Goal: Task Accomplishment & Management: Complete application form

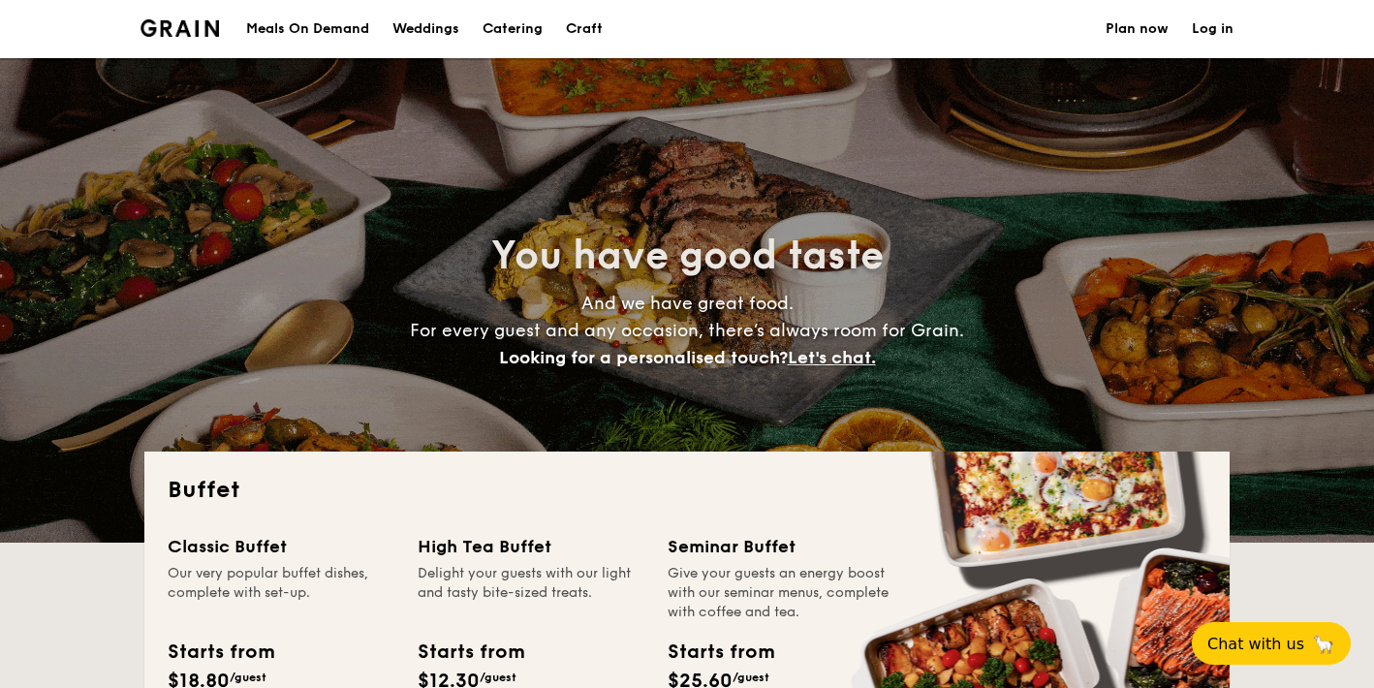
select select
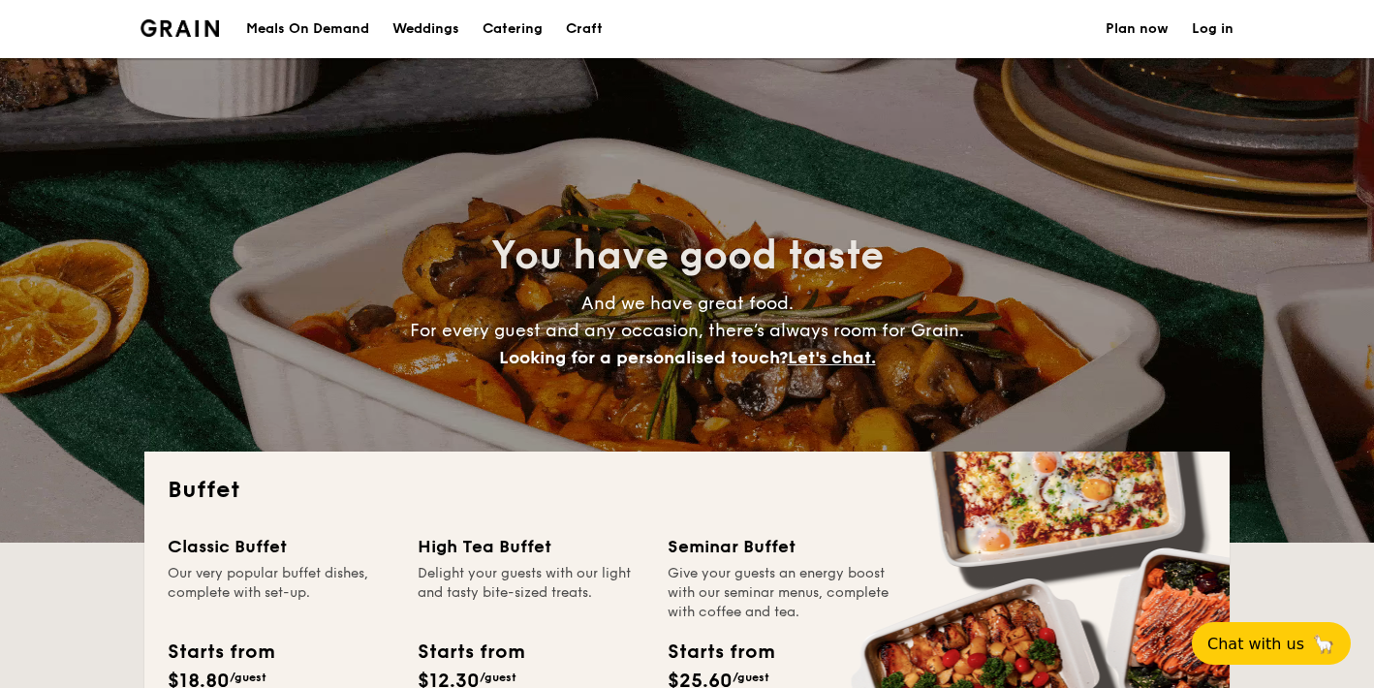
click at [541, 34] on h1 "Catering" at bounding box center [513, 29] width 60 height 58
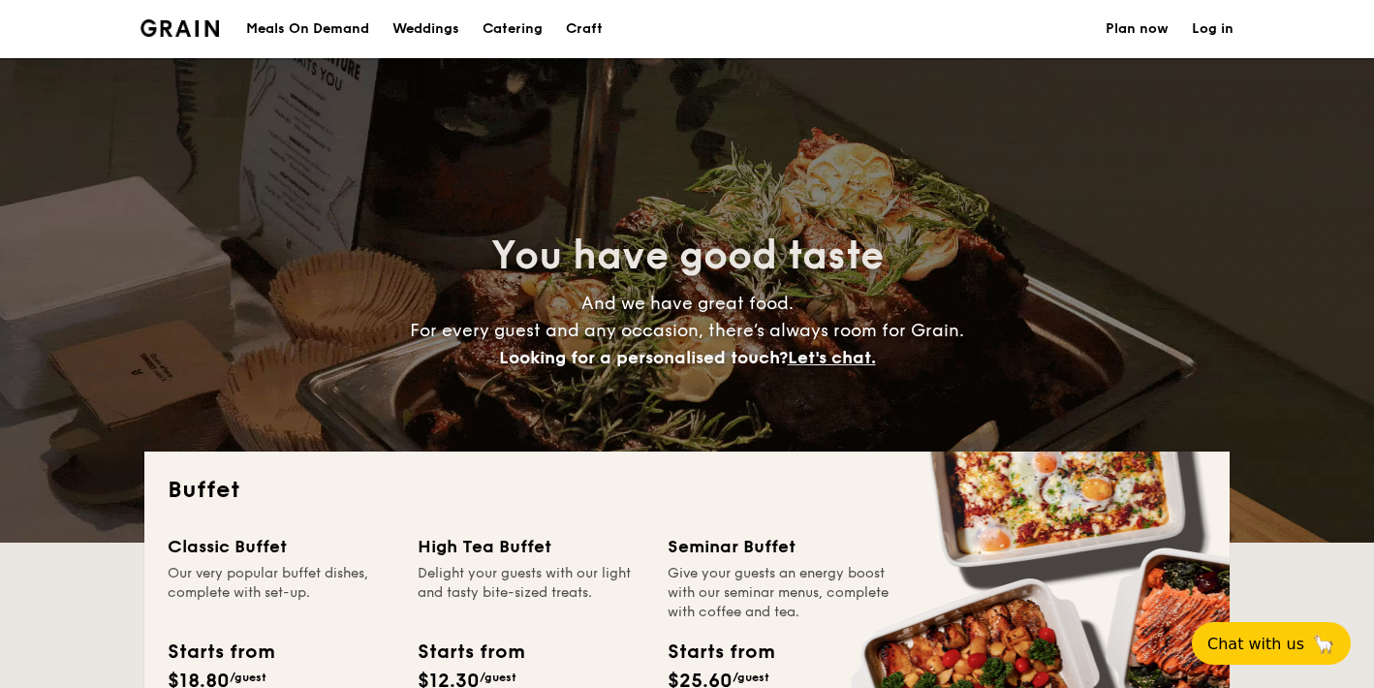
click at [521, 20] on h1 "Catering" at bounding box center [513, 29] width 60 height 58
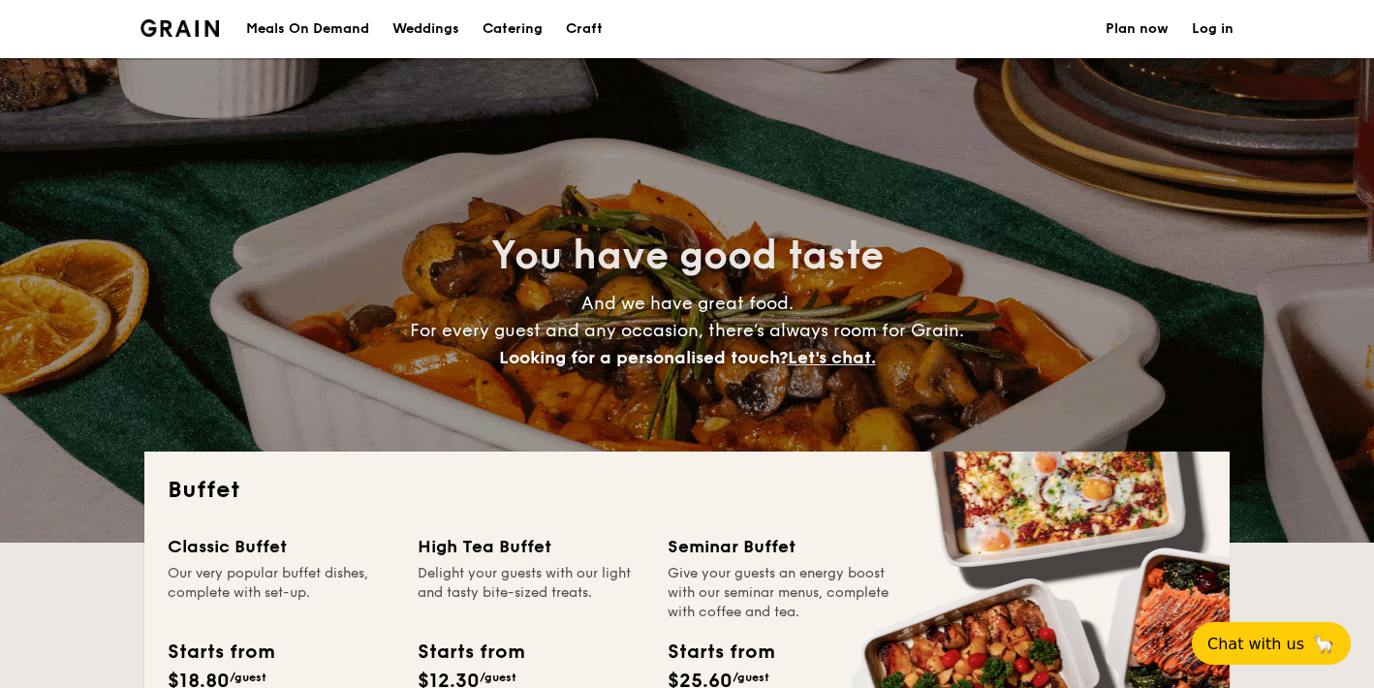
click at [1133, 33] on link "Plan now" at bounding box center [1137, 29] width 63 height 58
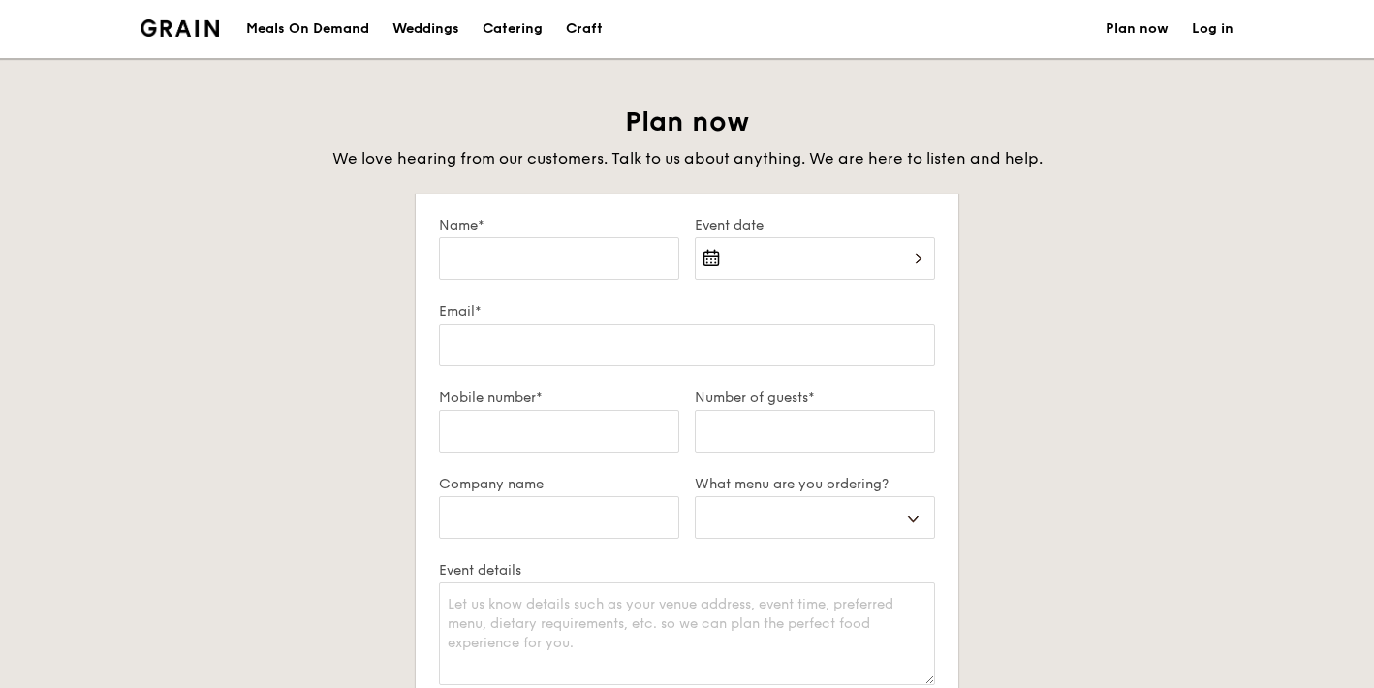
select select
click at [504, 29] on div "Catering" at bounding box center [513, 29] width 60 height 58
select select
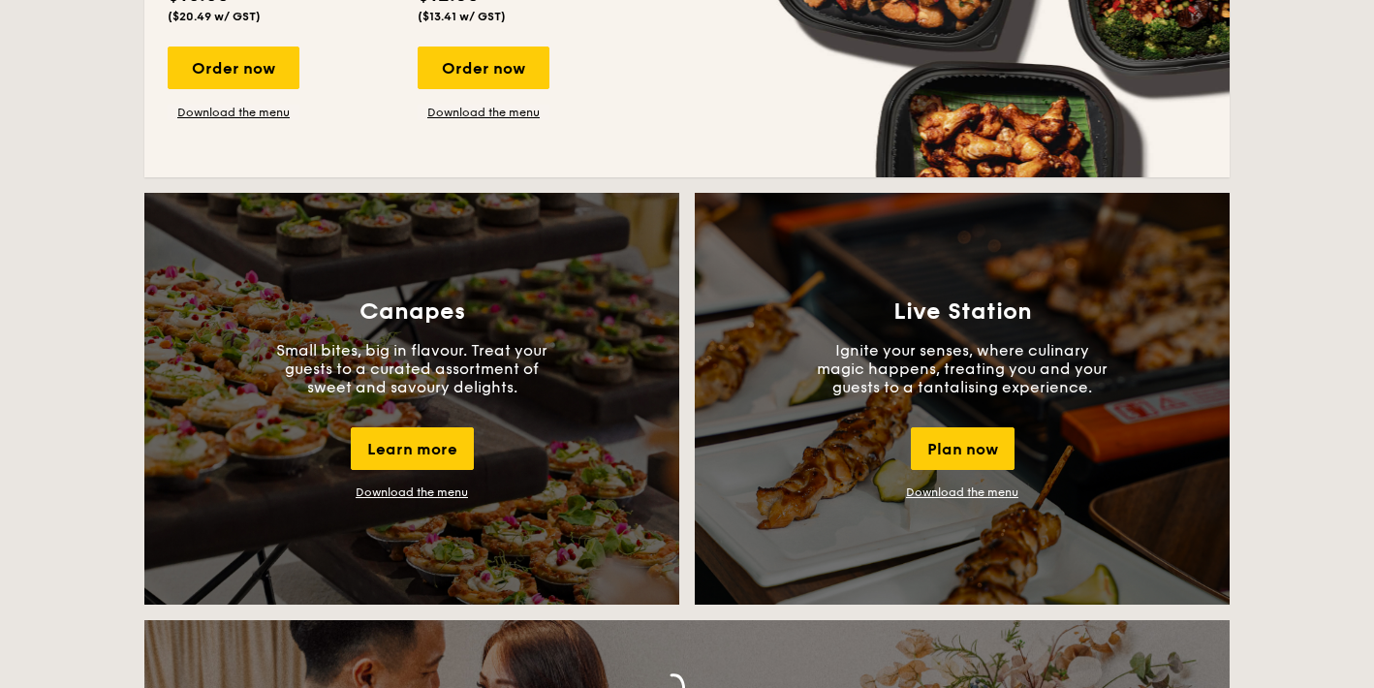
scroll to position [1623, 0]
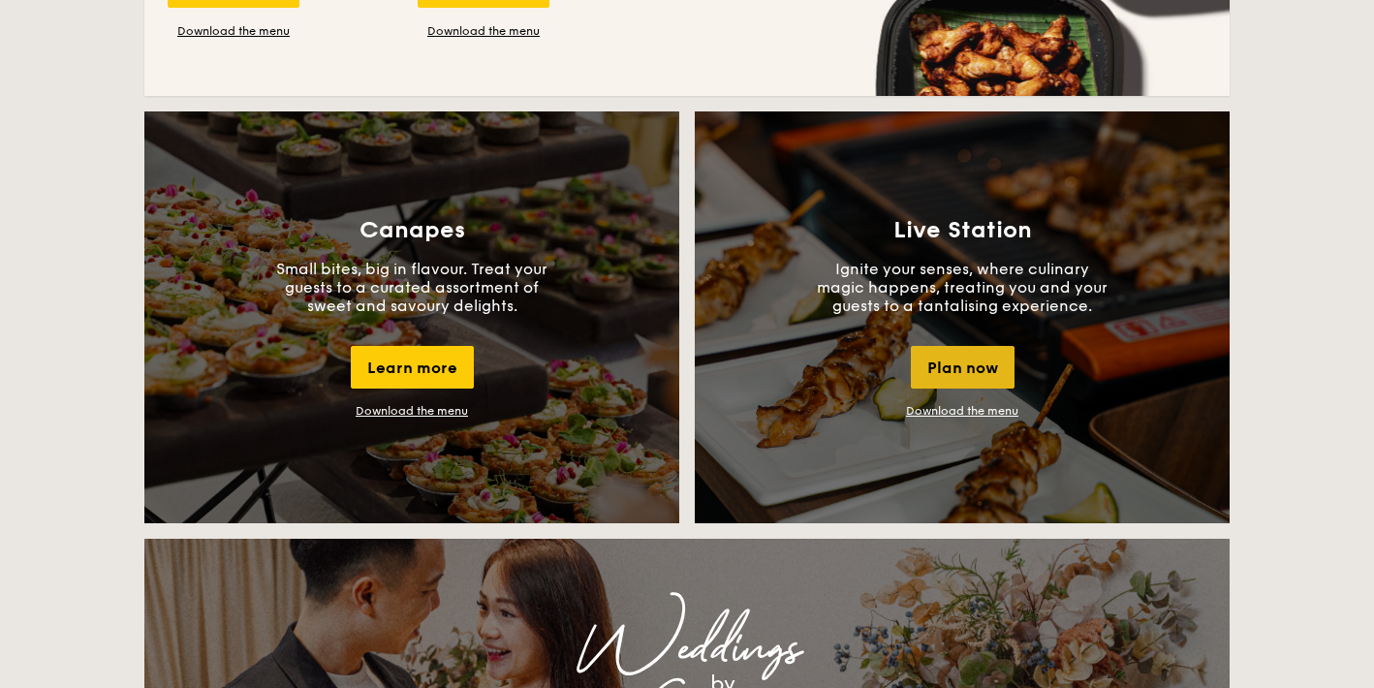
click at [981, 373] on div "Plan now" at bounding box center [963, 367] width 104 height 43
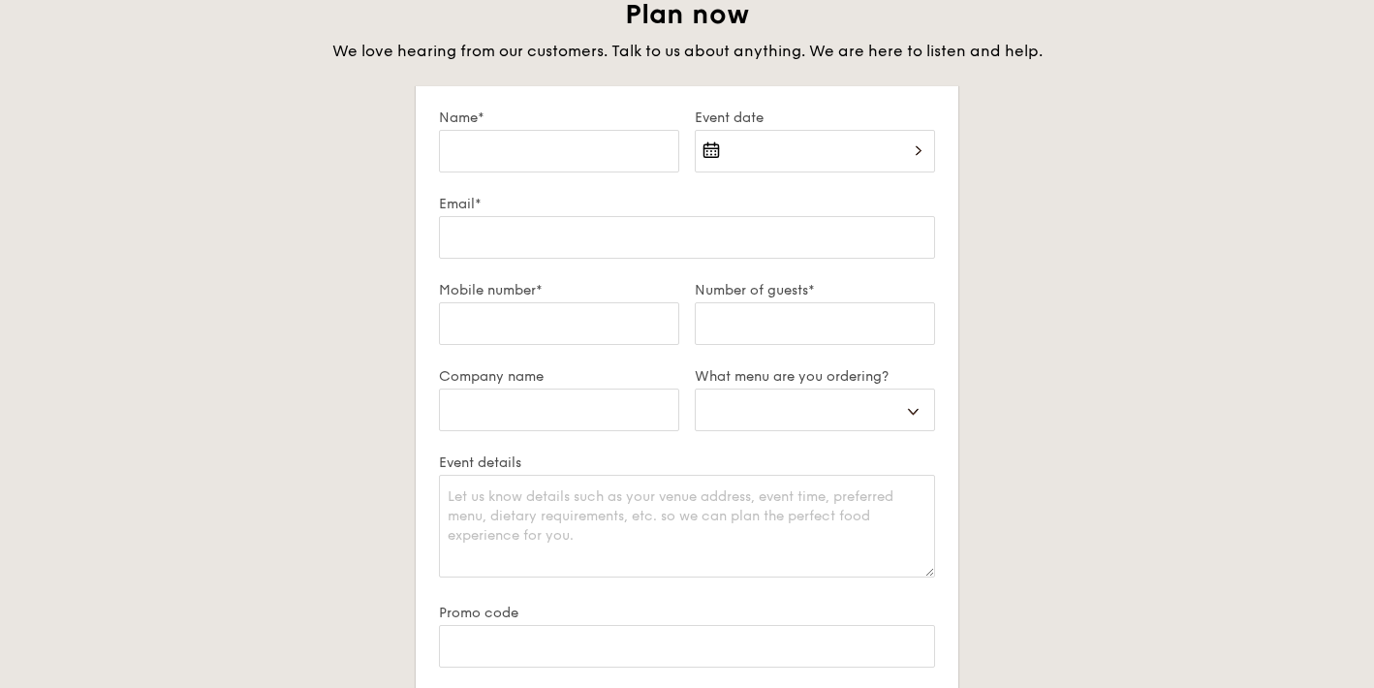
scroll to position [3343, 0]
click at [898, 392] on select "Buffet Mini Buffet High Tea Canapés Meal Boxes Wedding" at bounding box center [815, 406] width 240 height 43
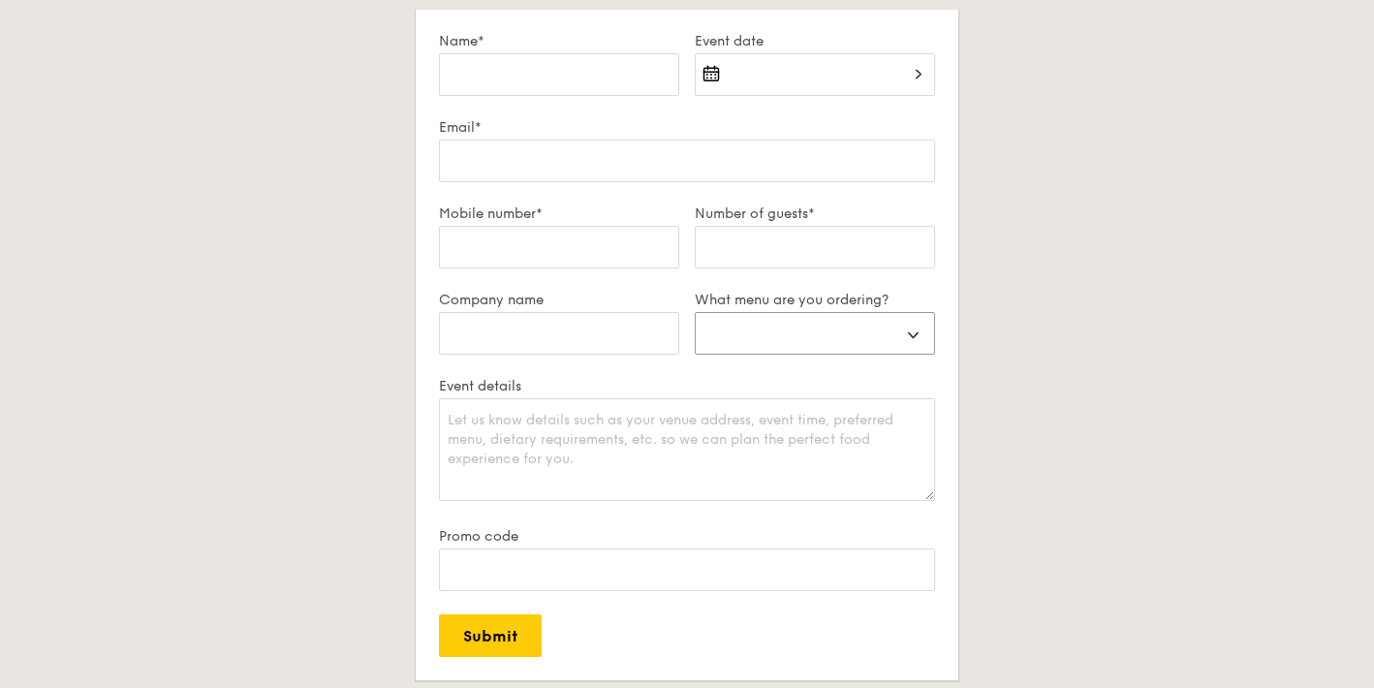
scroll to position [3490, 0]
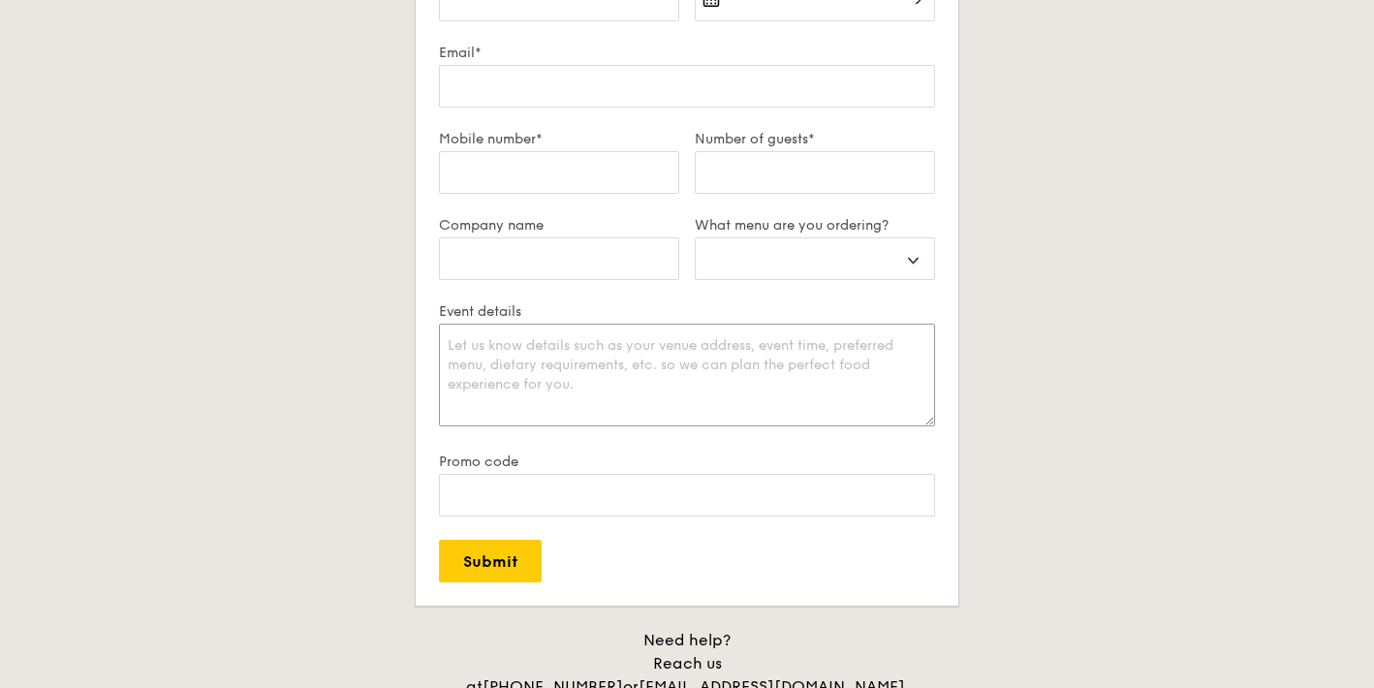
click at [897, 365] on textarea "Event details" at bounding box center [687, 375] width 496 height 103
click at [980, 328] on div "Plan now We love hearing from our customers. Talk to us about anything. We are …" at bounding box center [687, 296] width 1086 height 900
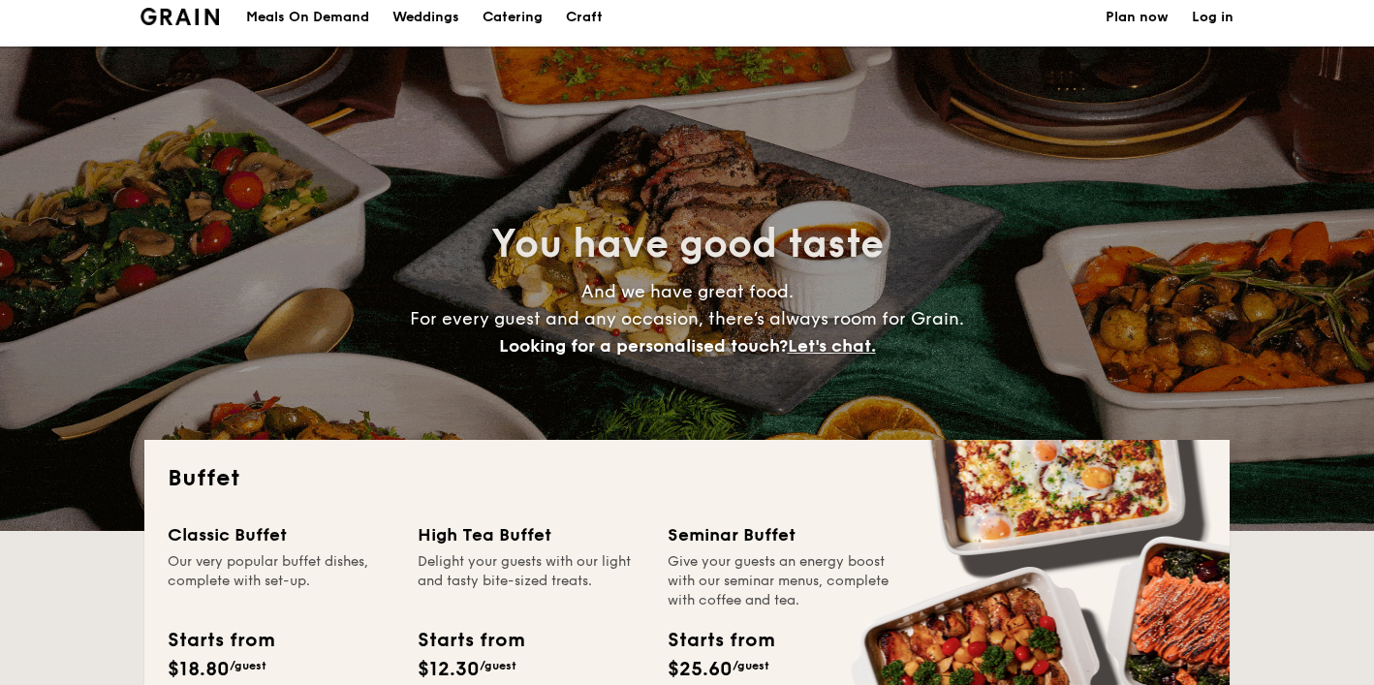
scroll to position [0, 0]
